Goal: Task Accomplishment & Management: Complete application form

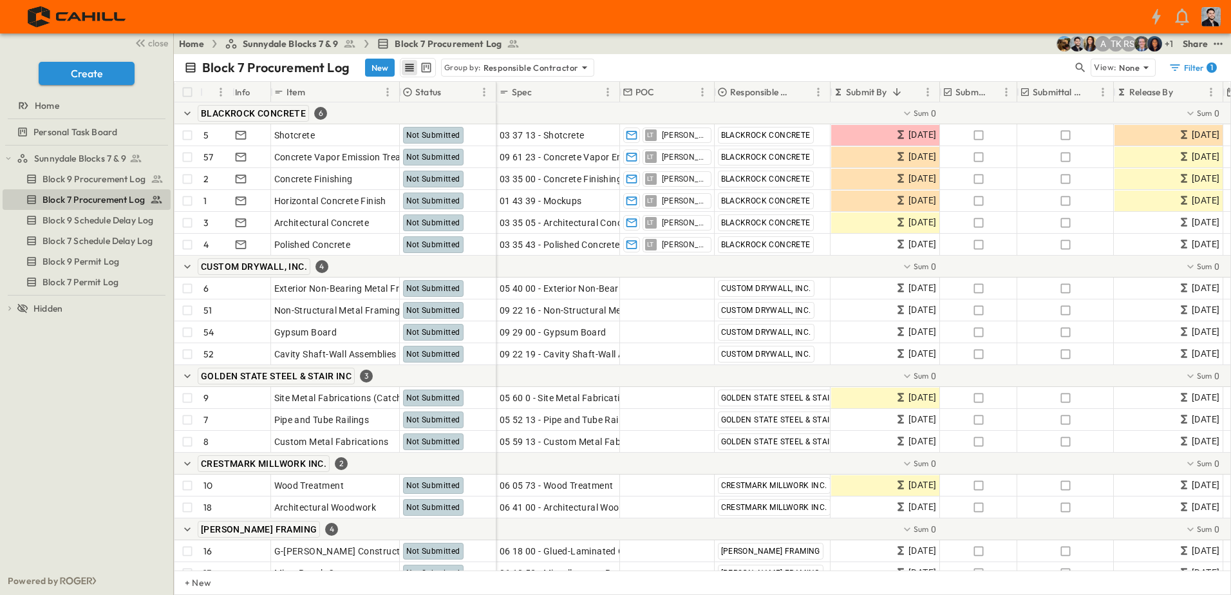
click at [294, 42] on span "Sunnydale Blocks 7 & 9" at bounding box center [291, 43] width 96 height 13
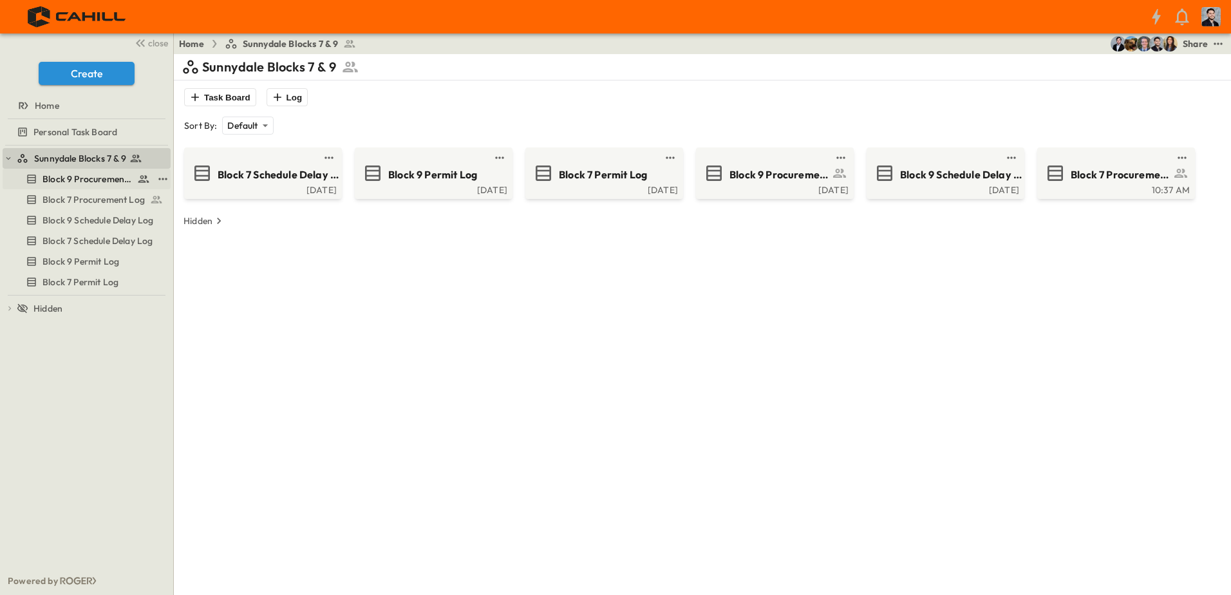
click at [70, 174] on span "Block 9 Procurement Log" at bounding box center [86, 179] width 89 height 13
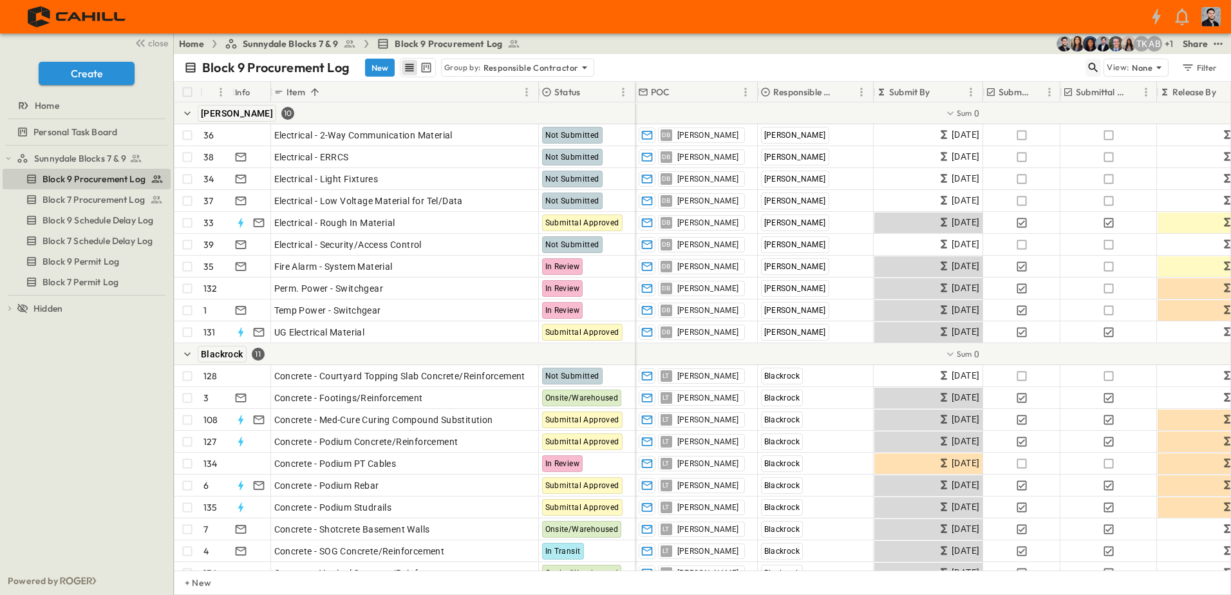
click at [1098, 70] on icon "button" at bounding box center [1093, 67] width 13 height 13
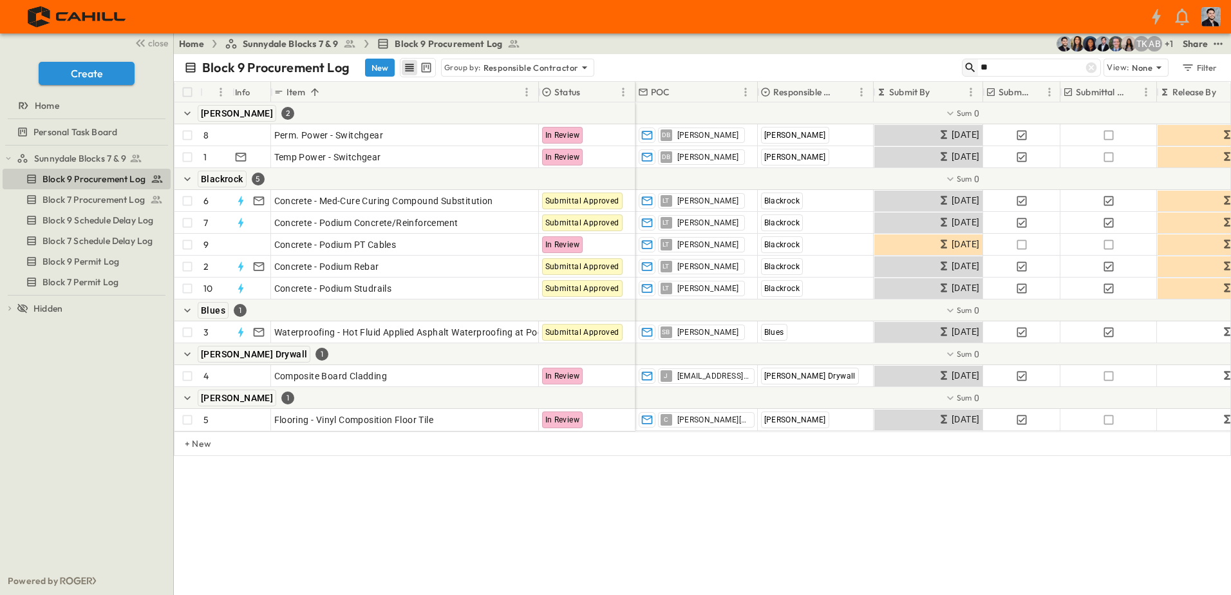
drag, startPoint x: 1054, startPoint y: 71, endPoint x: 967, endPoint y: 61, distance: 87.5
click at [967, 61] on div "**" at bounding box center [1031, 68] width 139 height 18
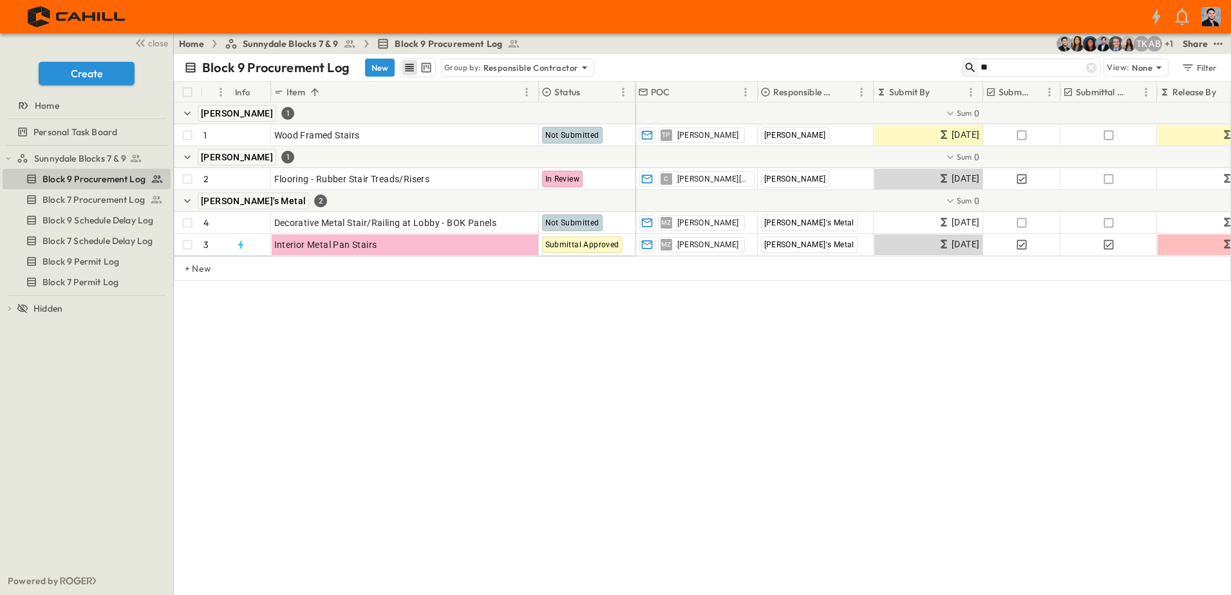
type input "*"
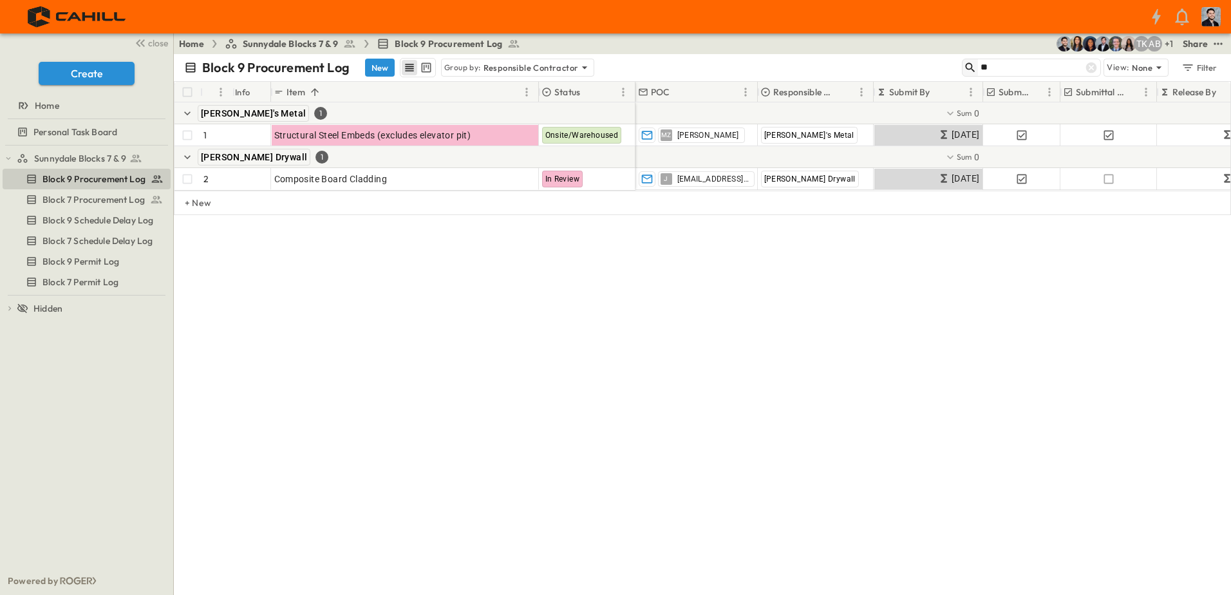
type input "*"
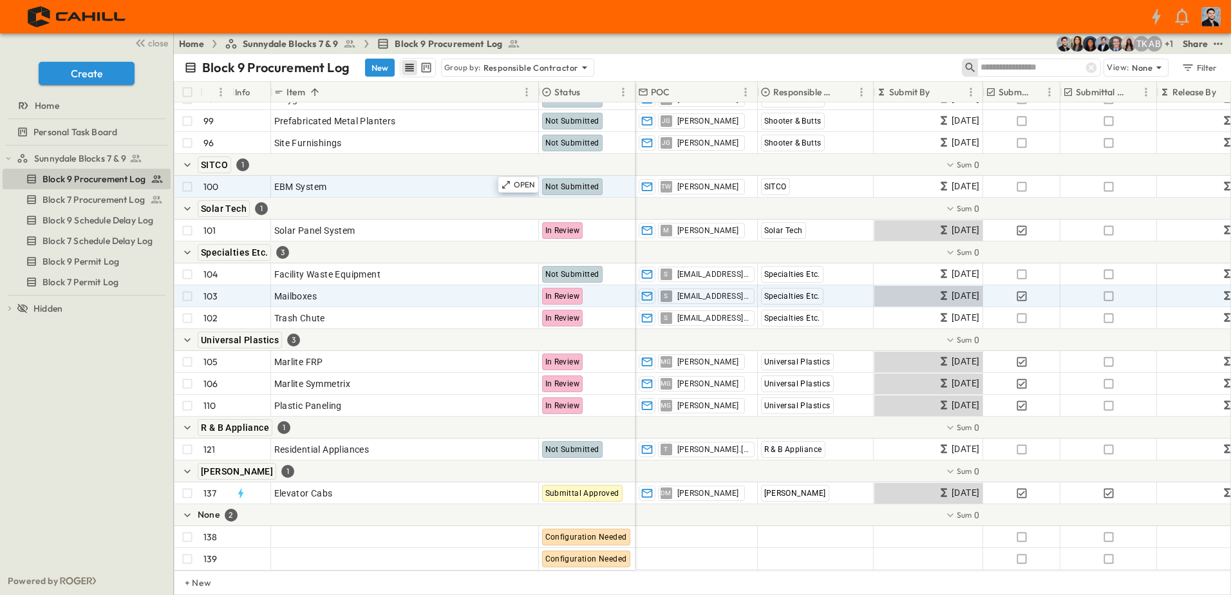
scroll to position [3395, 0]
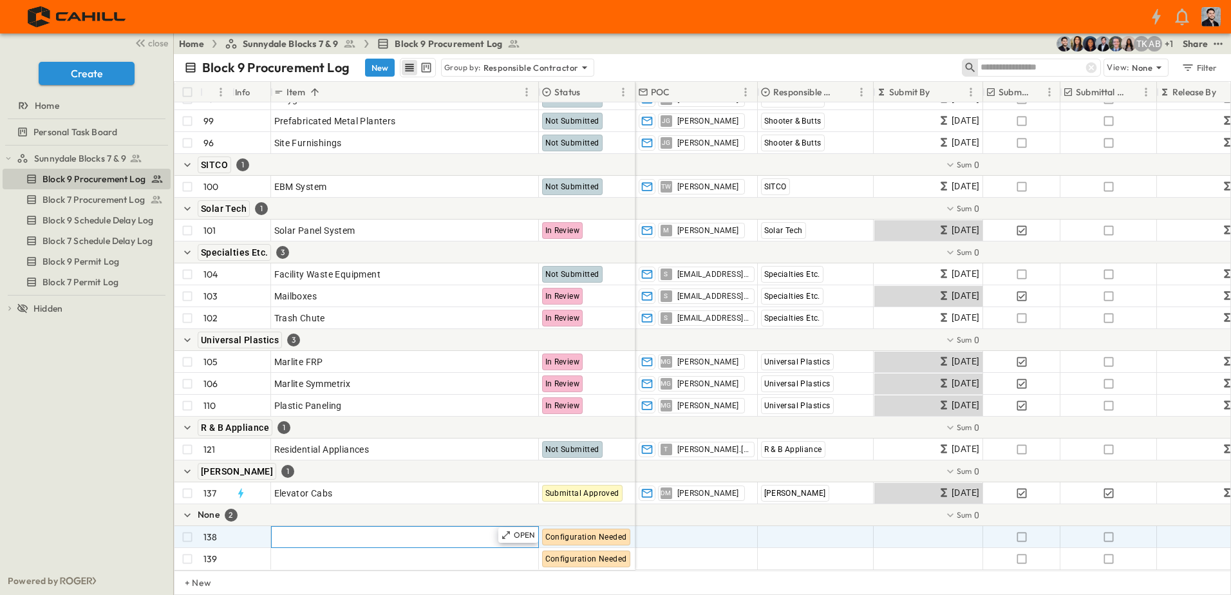
click at [352, 529] on div "Add Item" at bounding box center [404, 537] width 261 height 18
type input "**********"
click at [789, 531] on span "Add Contractor" at bounding box center [794, 537] width 66 height 13
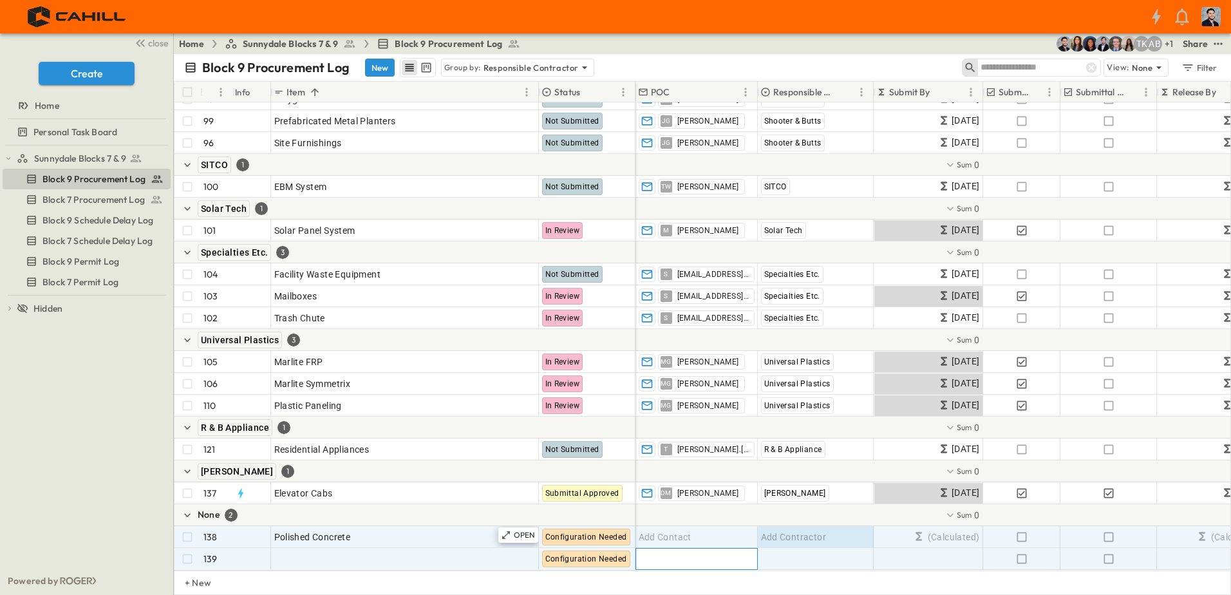
click at [701, 549] on div "Add Contact" at bounding box center [696, 559] width 121 height 21
click at [672, 527] on div "Add Contact" at bounding box center [696, 537] width 121 height 21
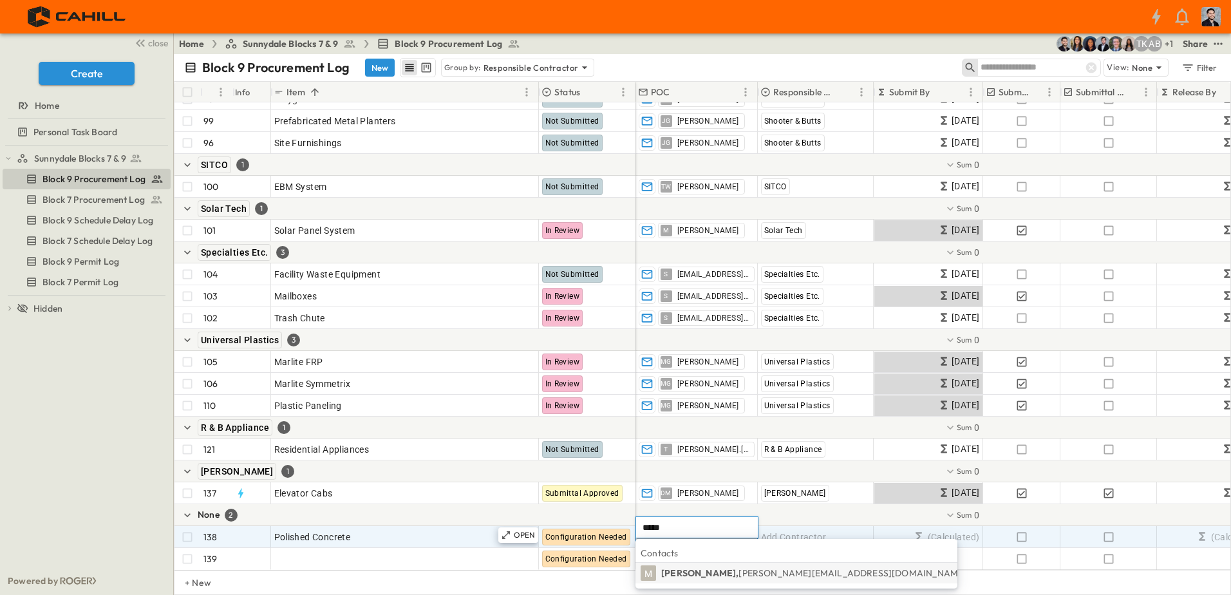
type input "*****"
click at [708, 580] on li "M merrick, [EMAIL_ADDRESS][DOMAIN_NAME]" at bounding box center [797, 573] width 322 height 21
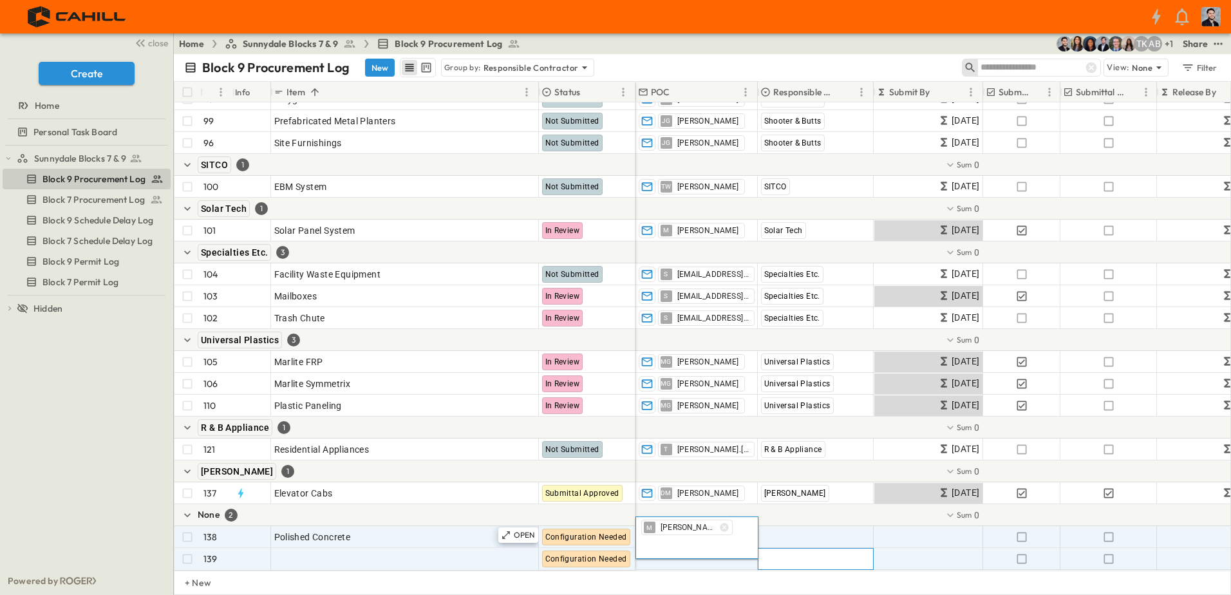
click at [799, 552] on span "Add Contractor" at bounding box center [794, 558] width 66 height 13
click at [798, 531] on span "Add Contractor" at bounding box center [794, 537] width 66 height 13
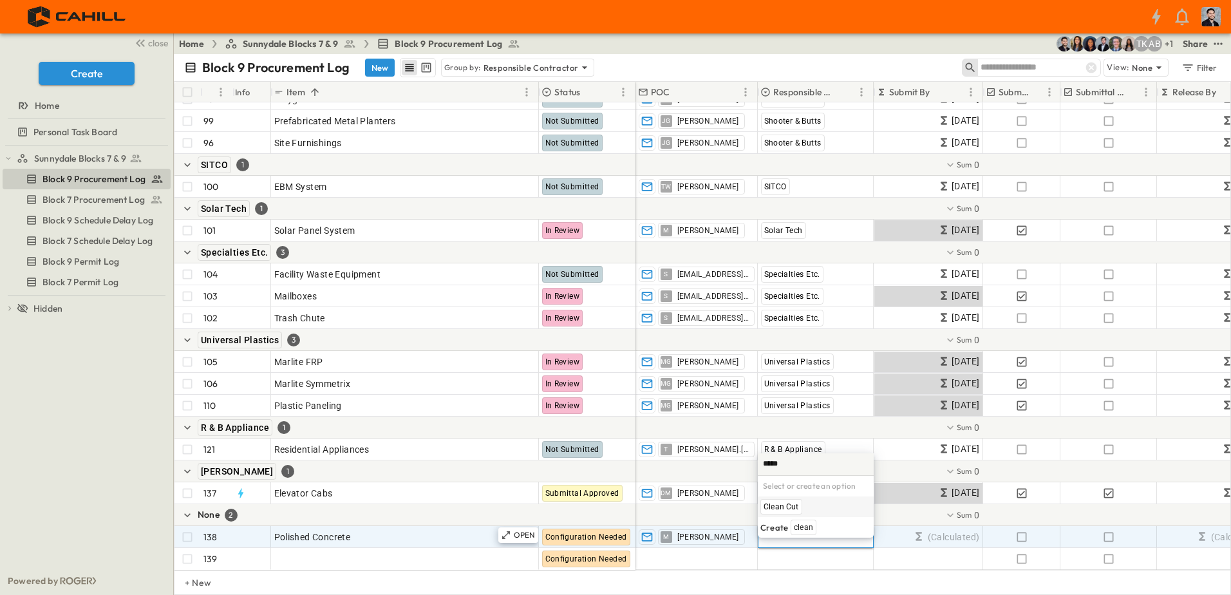
scroll to position [0, 0]
type input "********"
click at [782, 572] on p "Create" at bounding box center [774, 569] width 28 height 15
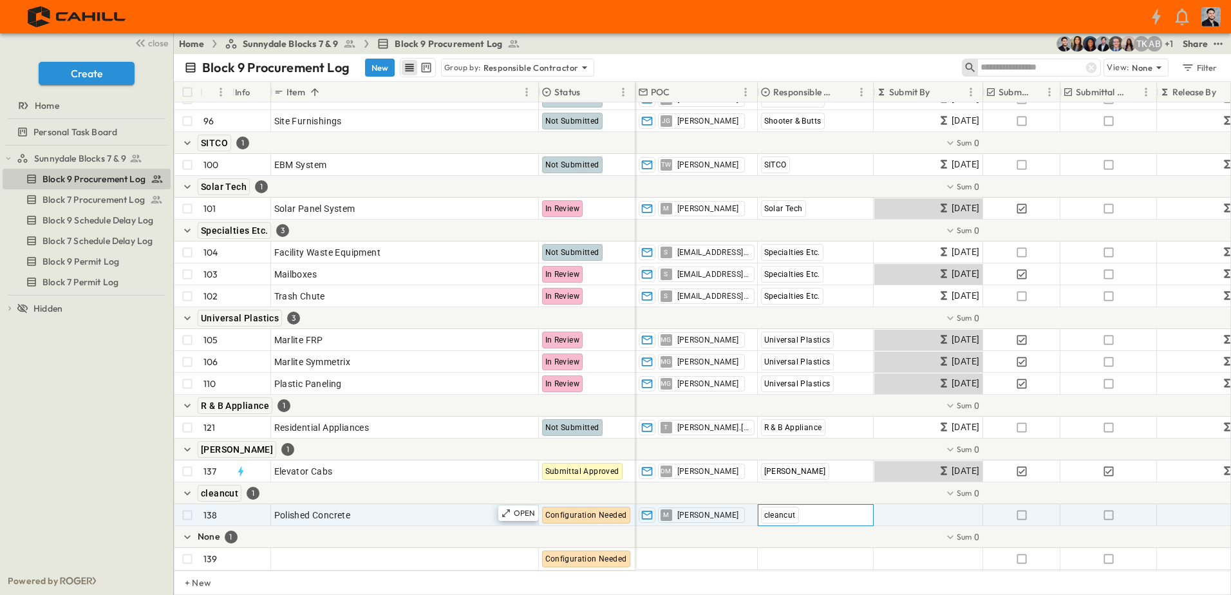
scroll to position [3417, 0]
click at [205, 488] on span "cleancut" at bounding box center [219, 493] width 37 height 10
click at [791, 511] on span "cleancut" at bounding box center [780, 515] width 32 height 9
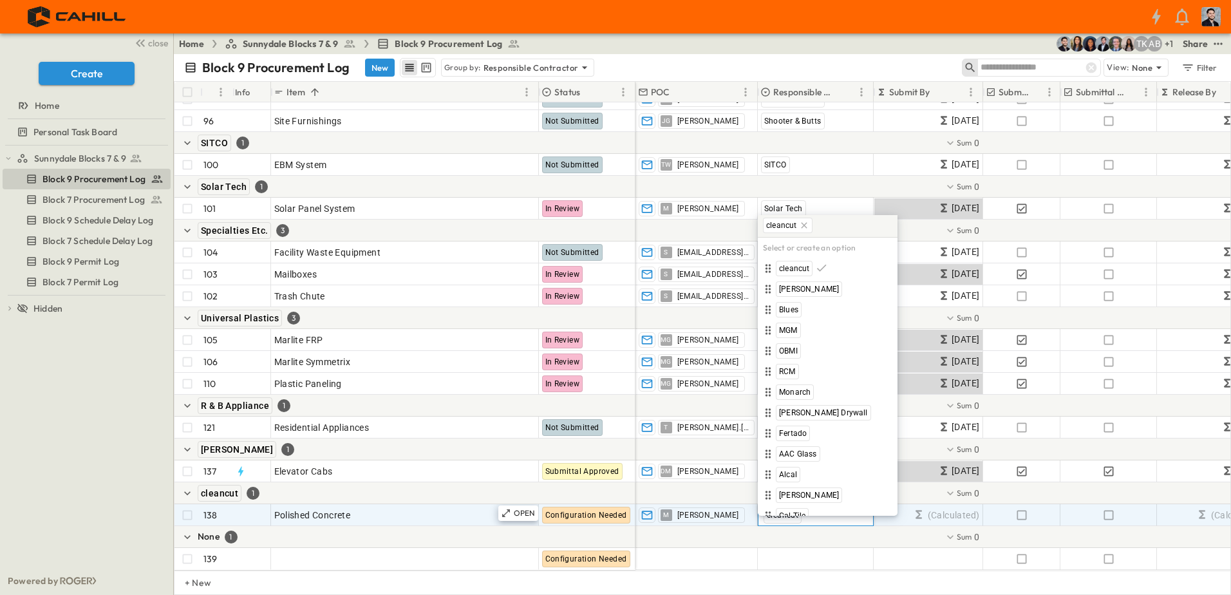
click at [806, 228] on icon at bounding box center [804, 225] width 10 height 10
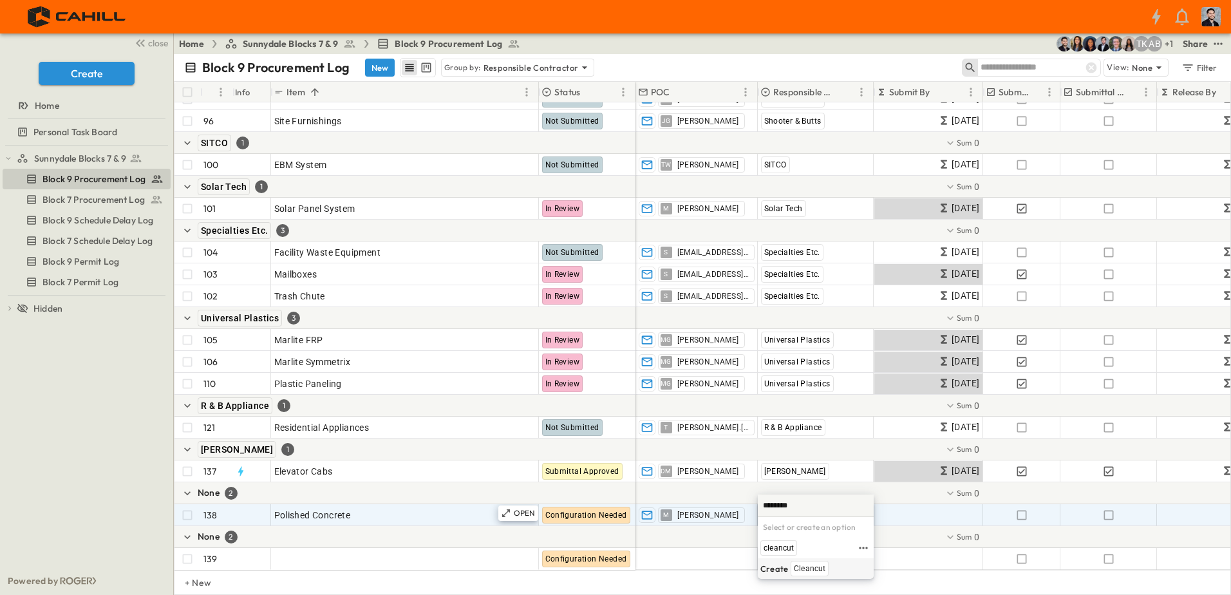
type input "********"
click at [805, 567] on span "Cleancut" at bounding box center [810, 568] width 32 height 10
click at [570, 511] on span "Configuration Needed" at bounding box center [586, 515] width 82 height 9
click at [573, 511] on span "Configuration Needed" at bounding box center [586, 515] width 82 height 9
click at [531, 508] on p "OPEN" at bounding box center [525, 513] width 22 height 10
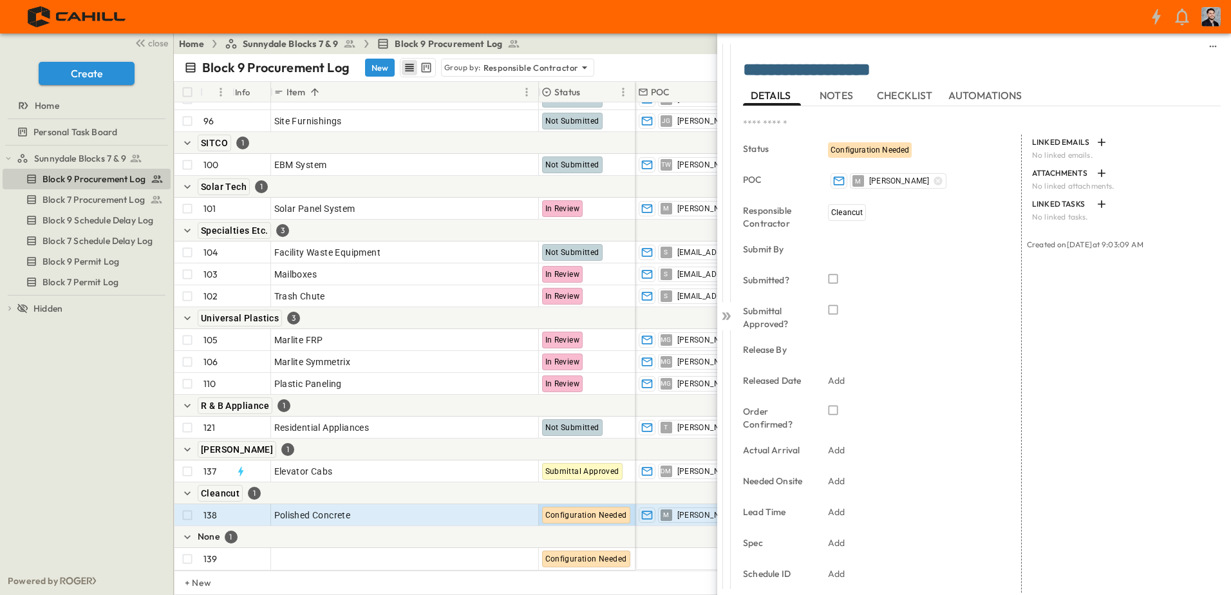
click at [655, 526] on div at bounding box center [1096, 537] width 921 height 22
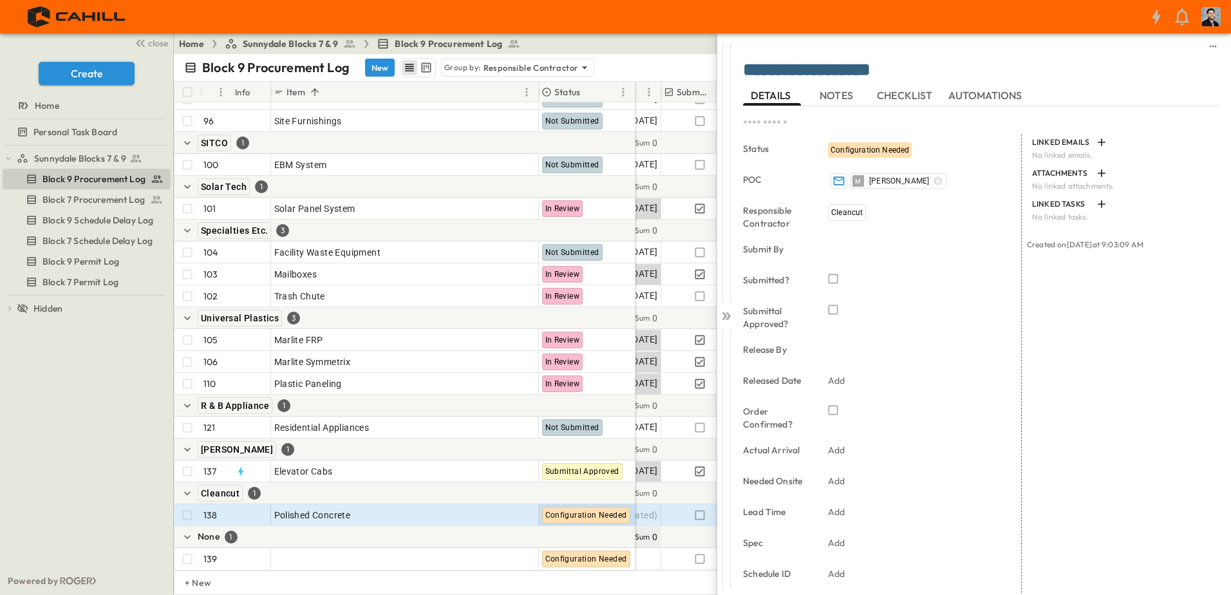
click at [657, 531] on span "0" at bounding box center [654, 537] width 5 height 13
click at [675, 526] on div at bounding box center [929, 537] width 1230 height 22
click at [730, 314] on icon at bounding box center [726, 316] width 13 height 13
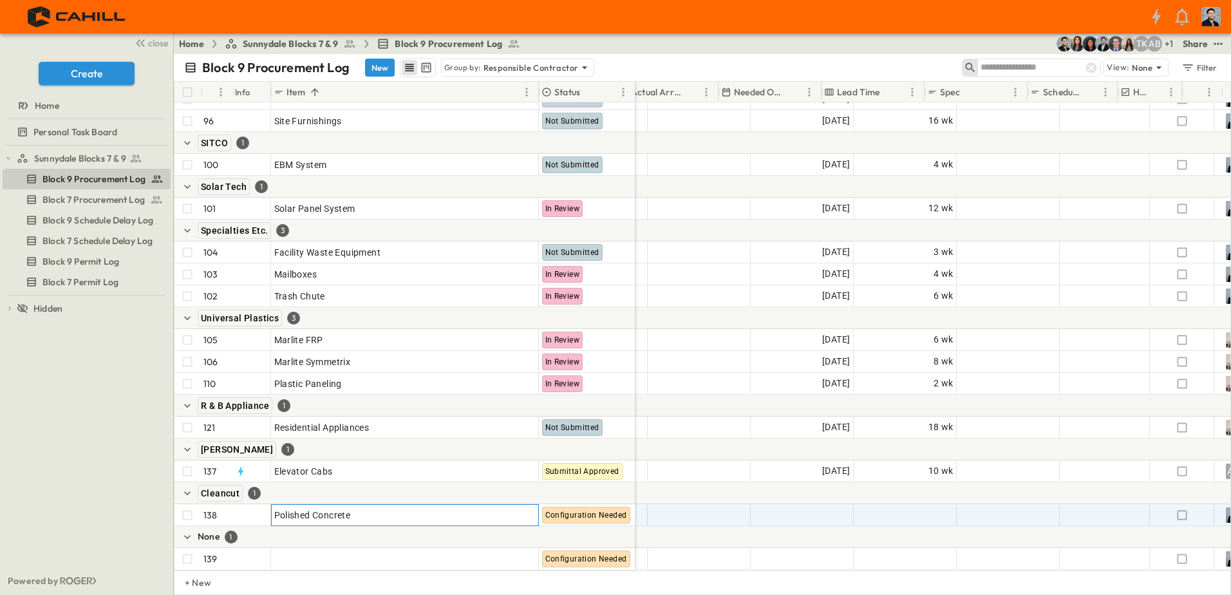
scroll to position [3417, 838]
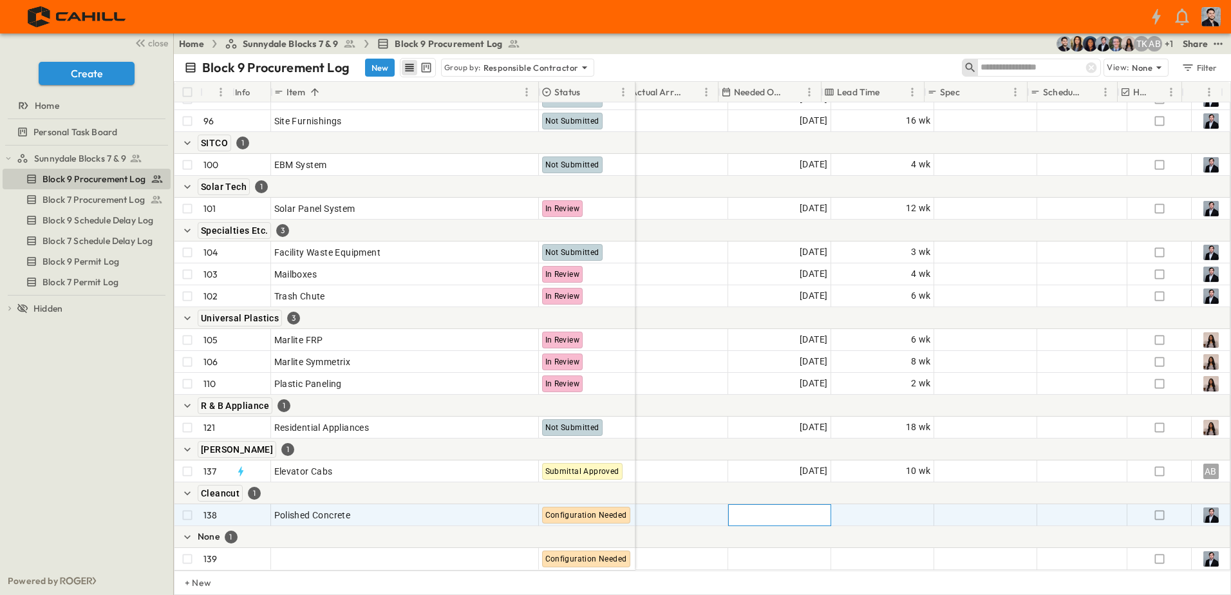
click at [792, 505] on div "Add Date" at bounding box center [780, 515] width 102 height 21
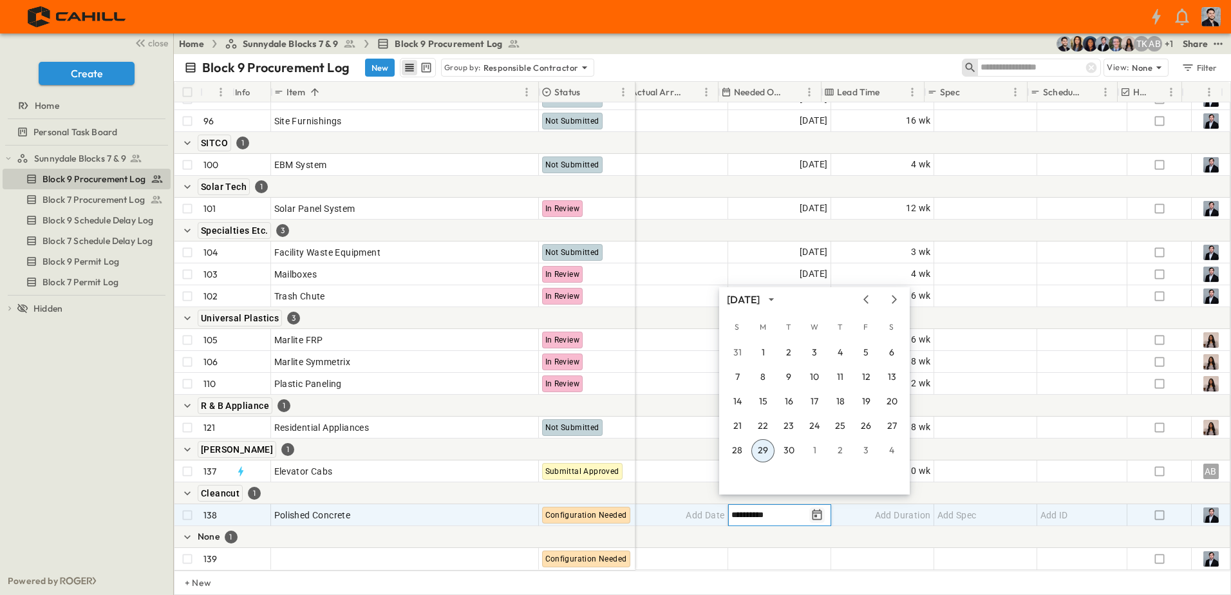
click at [813, 509] on icon "Tracking Date Menu" at bounding box center [818, 514] width 10 height 11
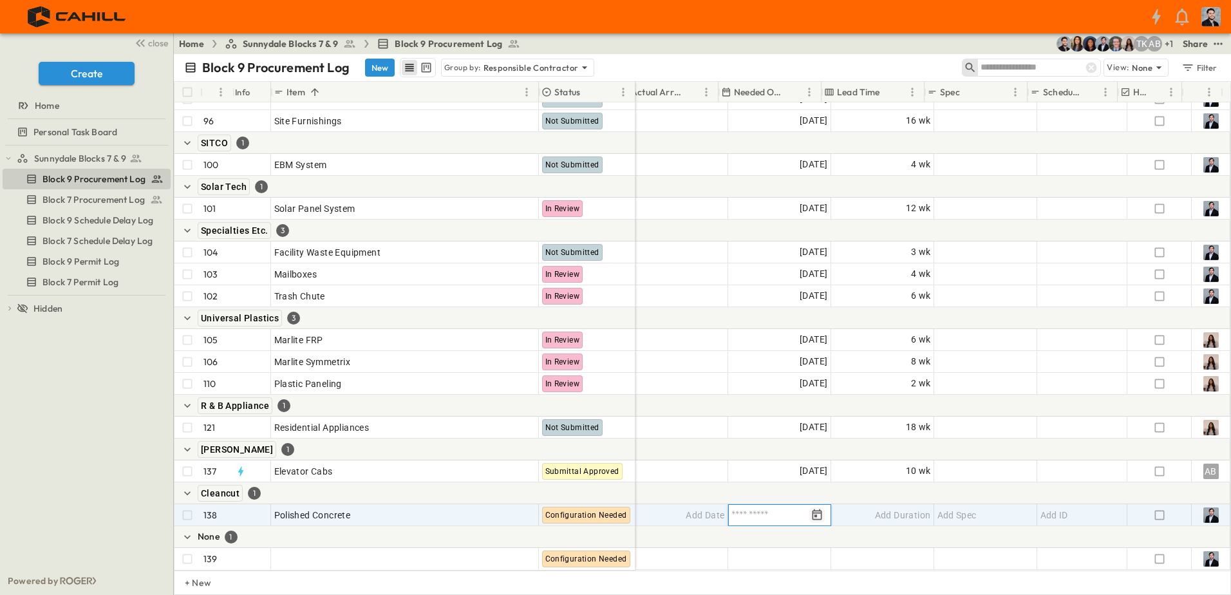
click at [809, 507] on button "Tracking Date Menu" at bounding box center [816, 514] width 15 height 15
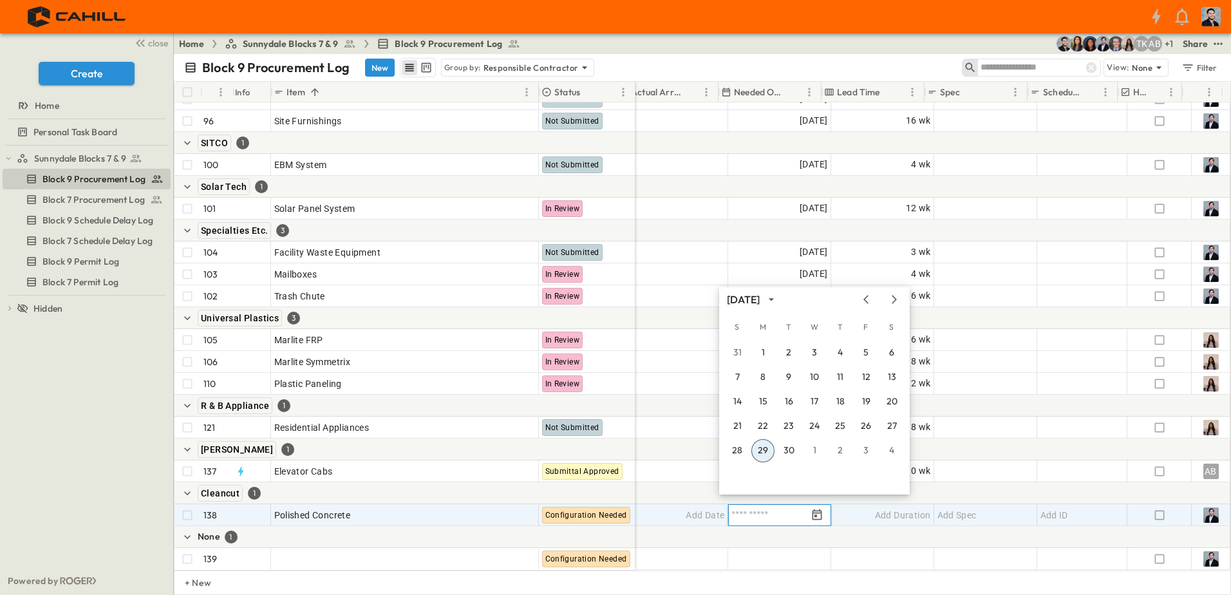
drag, startPoint x: 901, startPoint y: 294, endPoint x: 891, endPoint y: 301, distance: 12.9
click at [901, 295] on div "[DATE]" at bounding box center [814, 299] width 191 height 19
click at [891, 301] on icon "Next month" at bounding box center [894, 299] width 15 height 10
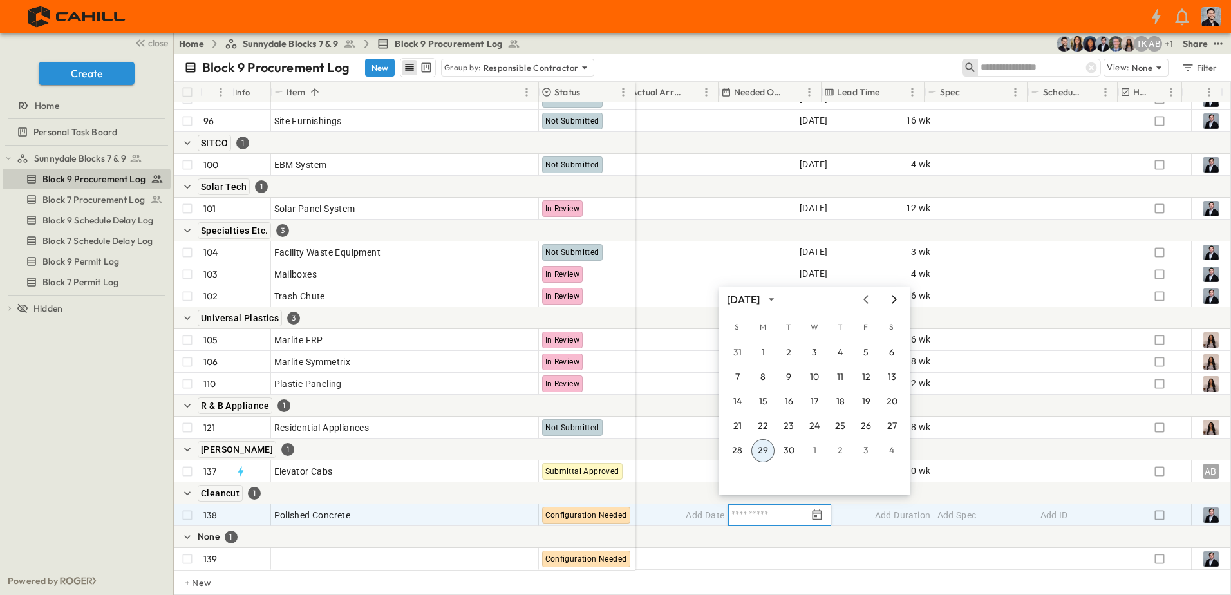
click at [894, 299] on icon "Next month" at bounding box center [894, 299] width 15 height 10
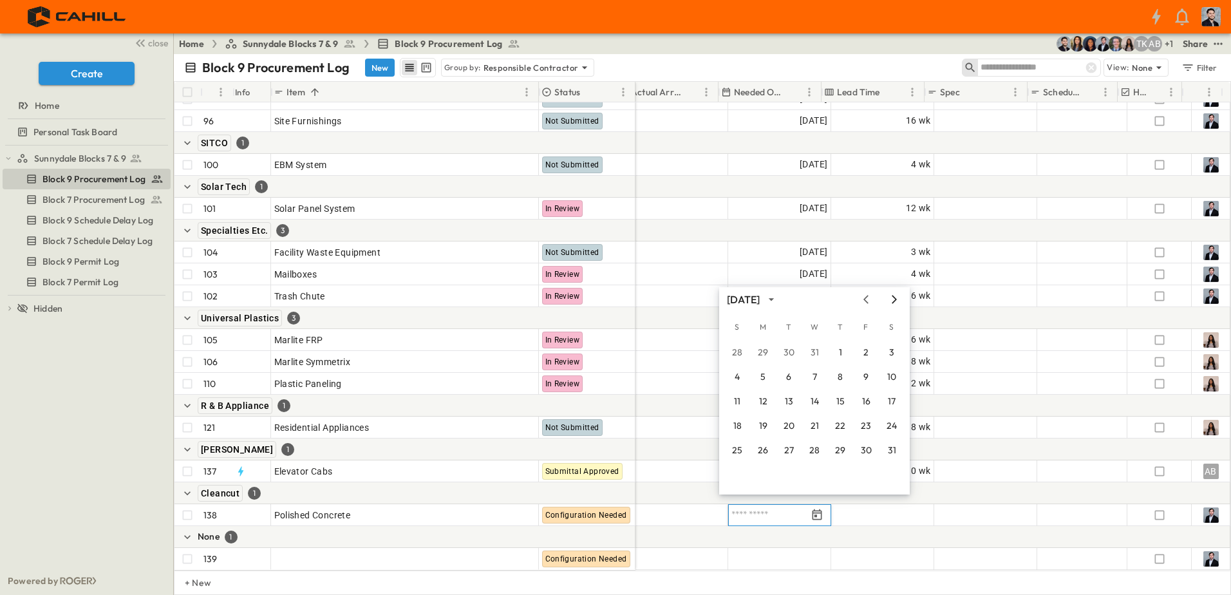
click at [893, 300] on icon "Next month" at bounding box center [894, 299] width 15 height 10
click at [893, 299] on icon "Next month" at bounding box center [894, 299] width 15 height 10
click at [889, 298] on icon "Next month" at bounding box center [894, 299] width 15 height 10
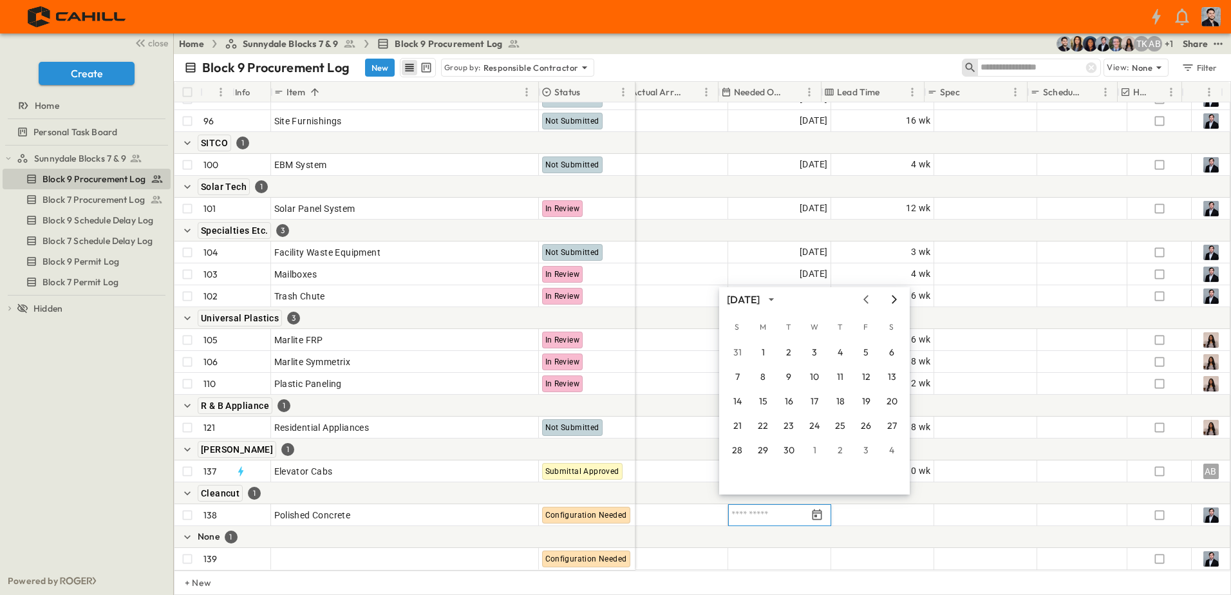
click at [889, 298] on icon "Next month" at bounding box center [894, 299] width 15 height 10
click at [813, 358] on button "1" at bounding box center [814, 352] width 23 height 23
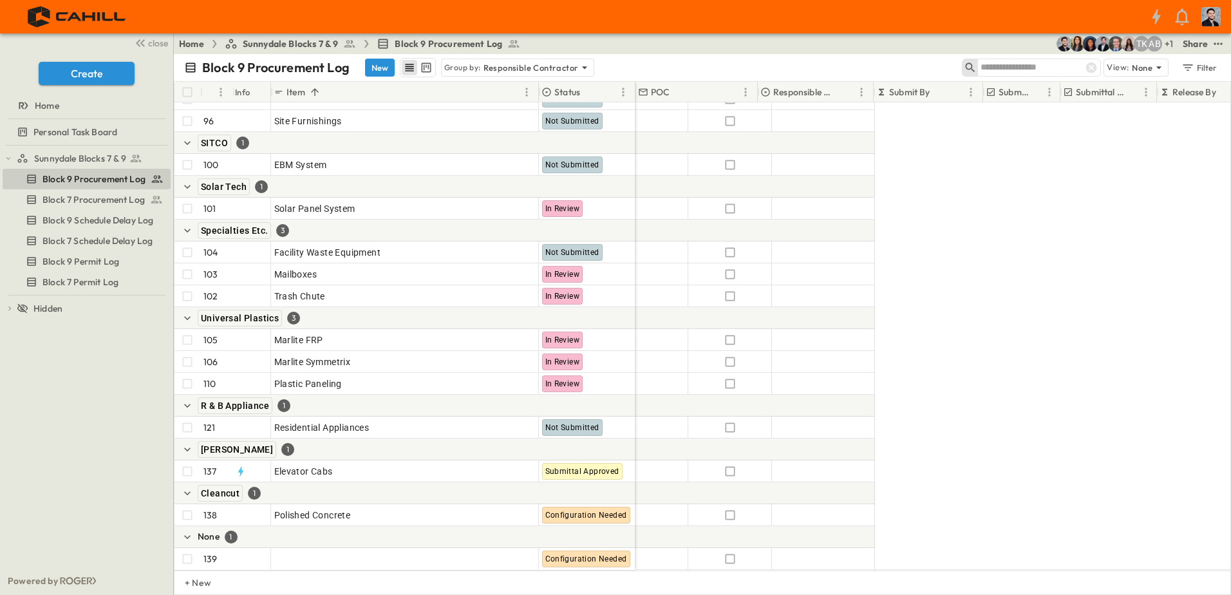
scroll to position [3417, 0]
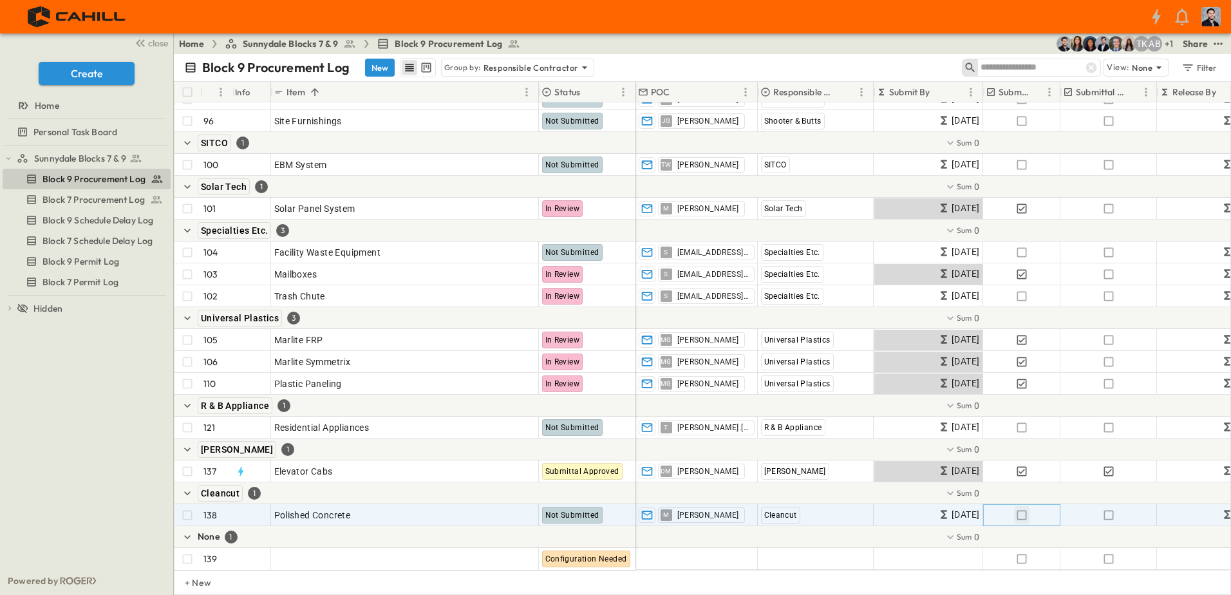
click at [1022, 509] on icon "button" at bounding box center [1021, 515] width 13 height 13
